Goal: Task Accomplishment & Management: Use online tool/utility

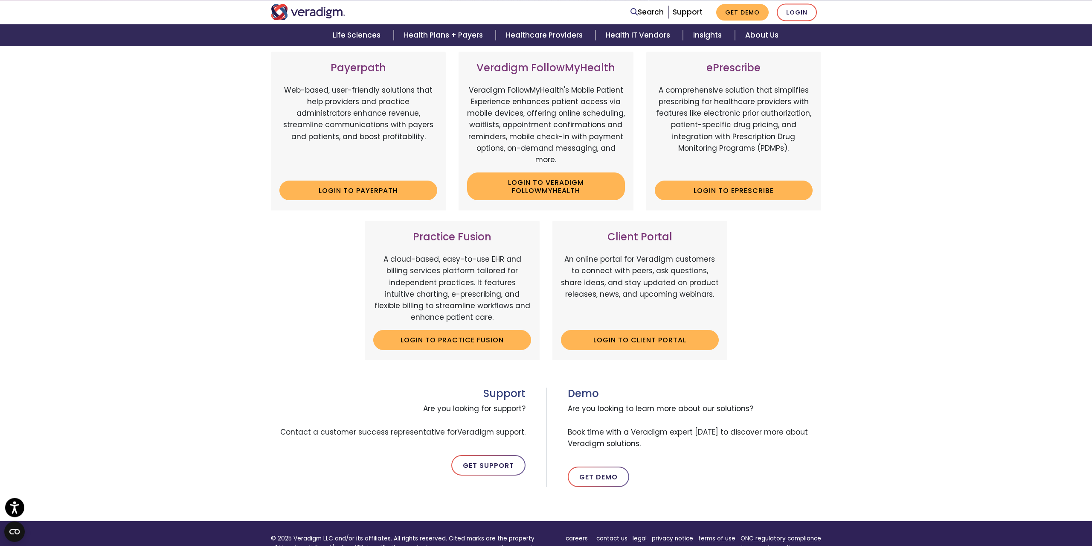
scroll to position [131, 0]
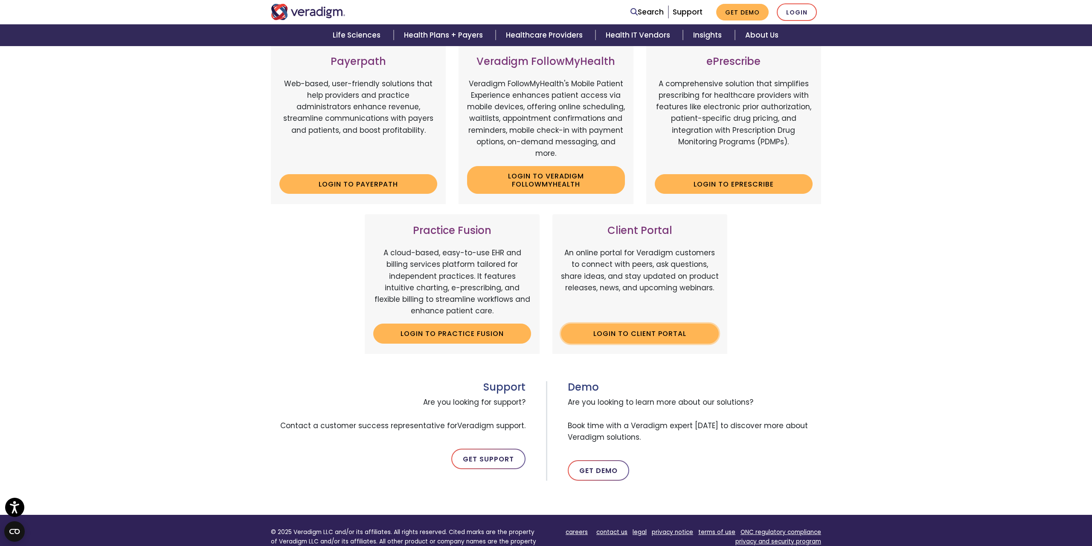
click at [661, 332] on link "Login to Client Portal" at bounding box center [640, 333] width 158 height 20
click at [688, 333] on link "Login to Client Portal" at bounding box center [640, 333] width 158 height 20
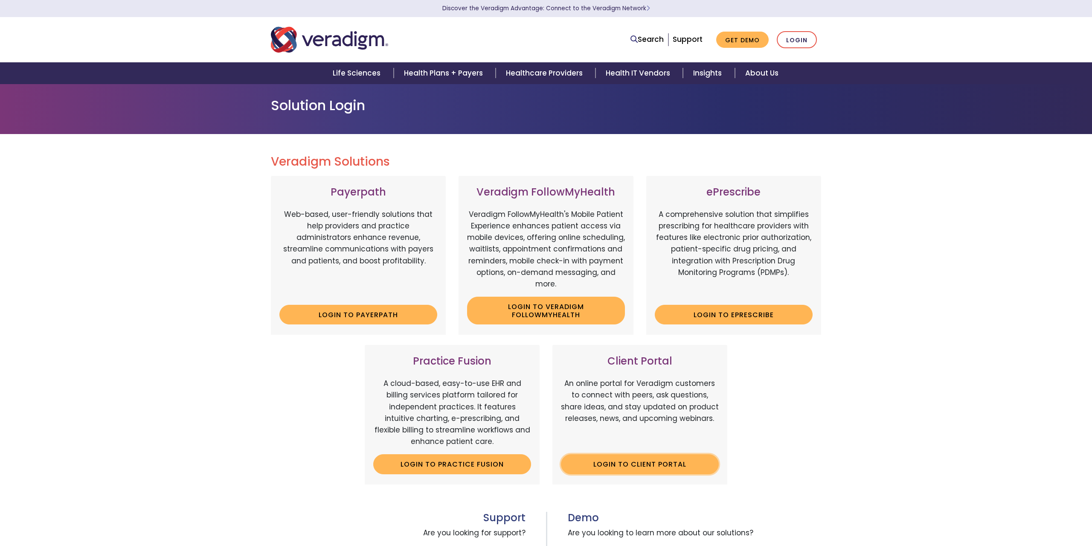
click at [673, 467] on link "Login to Client Portal" at bounding box center [640, 464] width 158 height 20
click at [652, 462] on link "Login to Client Portal" at bounding box center [640, 464] width 158 height 20
